Goal: Task Accomplishment & Management: Manage account settings

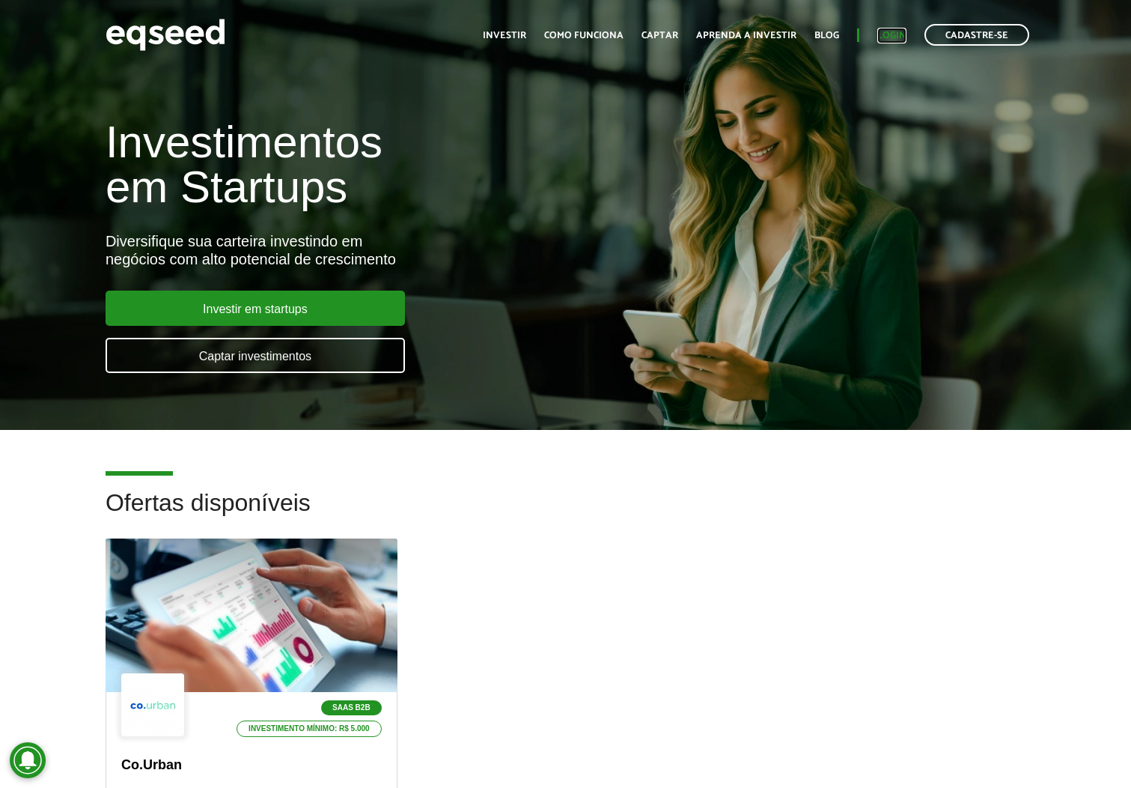
click at [901, 34] on link "Login" at bounding box center [892, 36] width 29 height 10
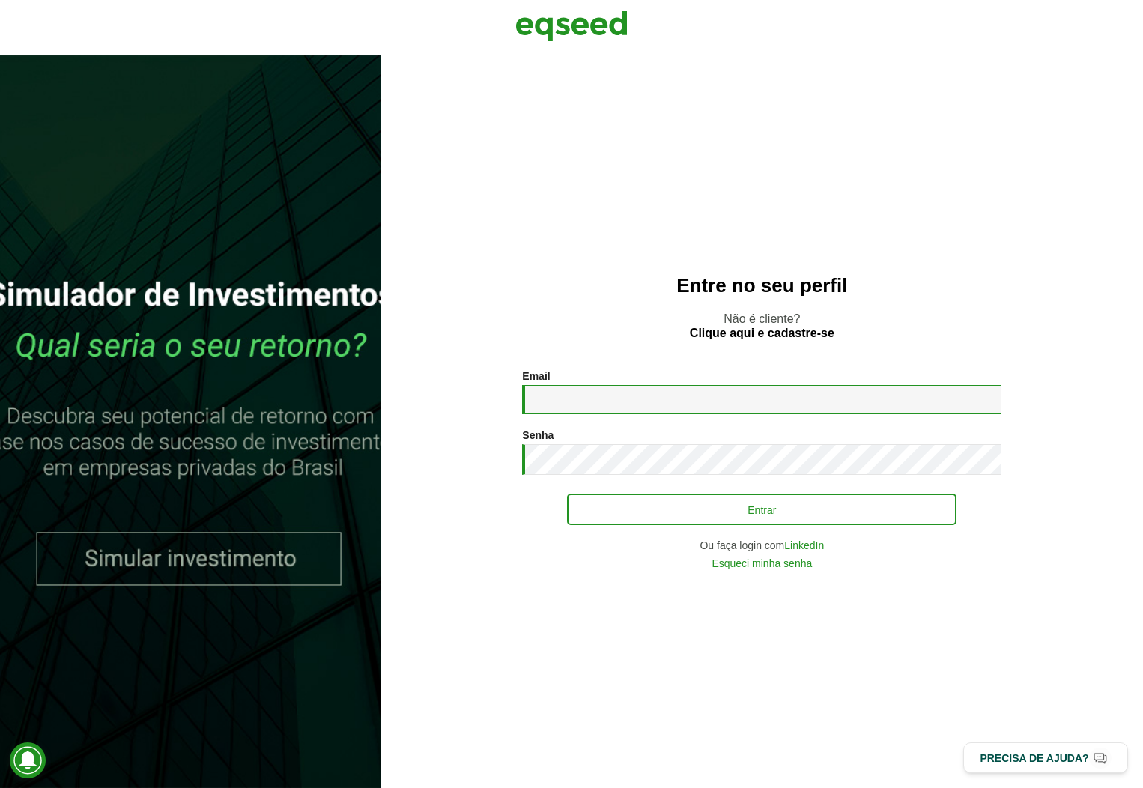
type input "**********"
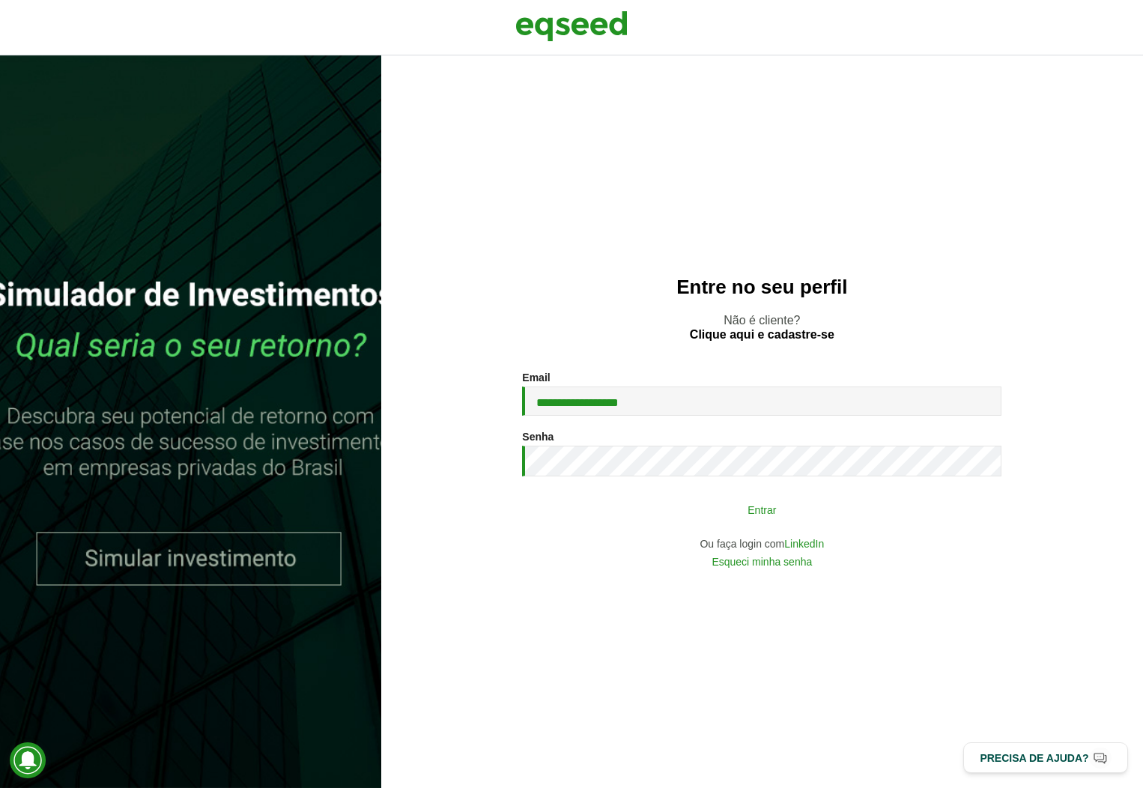
click at [852, 508] on button "Entrar" at bounding box center [761, 509] width 389 height 28
